Goal: Task Accomplishment & Management: Manage account settings

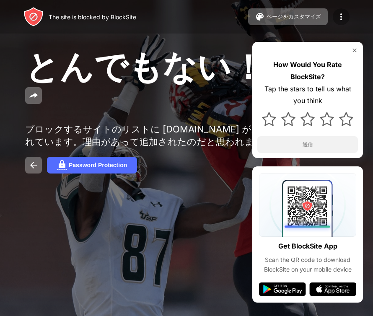
click at [340, 16] on img at bounding box center [341, 17] width 10 height 10
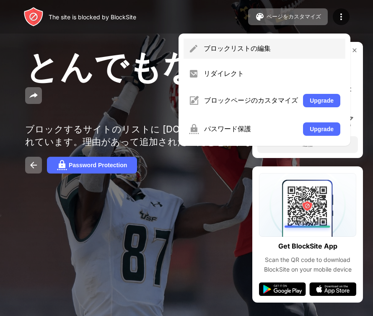
click at [263, 49] on div "ブロックリストの編集" at bounding box center [272, 48] width 137 height 9
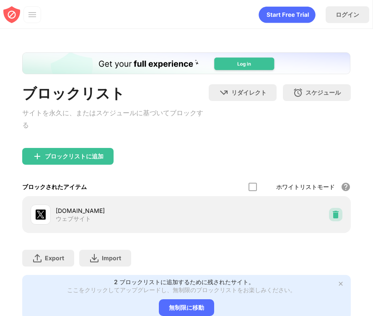
click at [335, 210] on img at bounding box center [335, 214] width 8 height 8
